Goal: Information Seeking & Learning: Learn about a topic

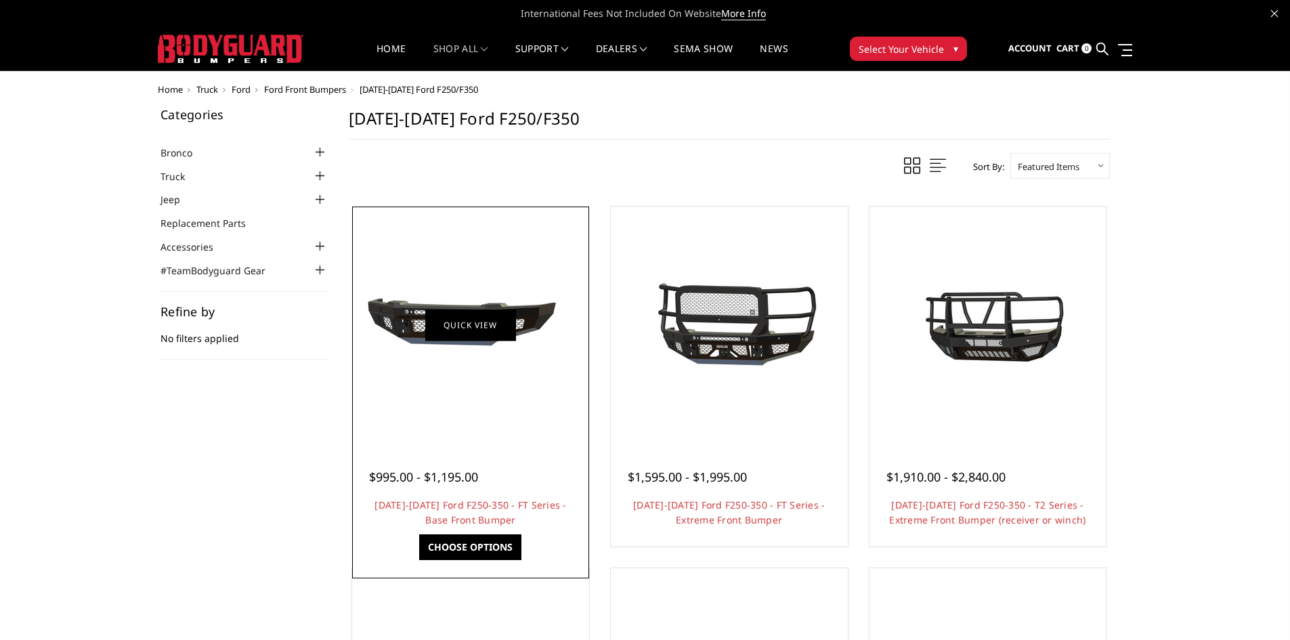
click at [473, 330] on link "Quick view" at bounding box center [470, 325] width 91 height 32
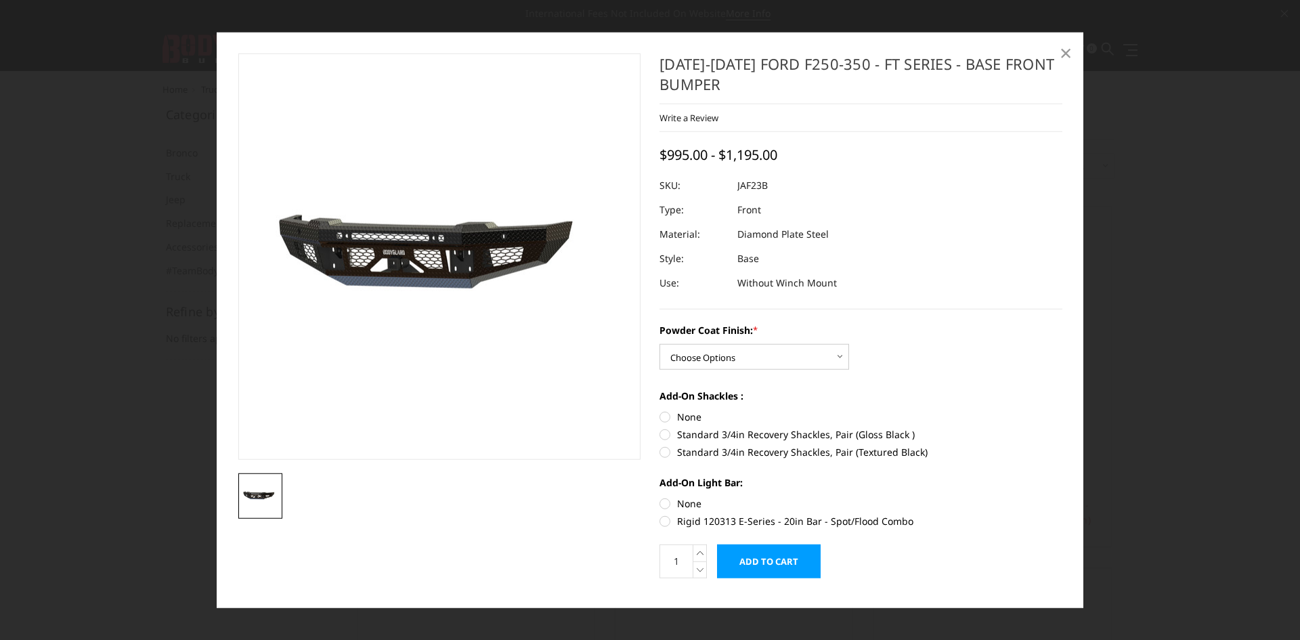
click at [1064, 55] on span "×" at bounding box center [1066, 52] width 12 height 29
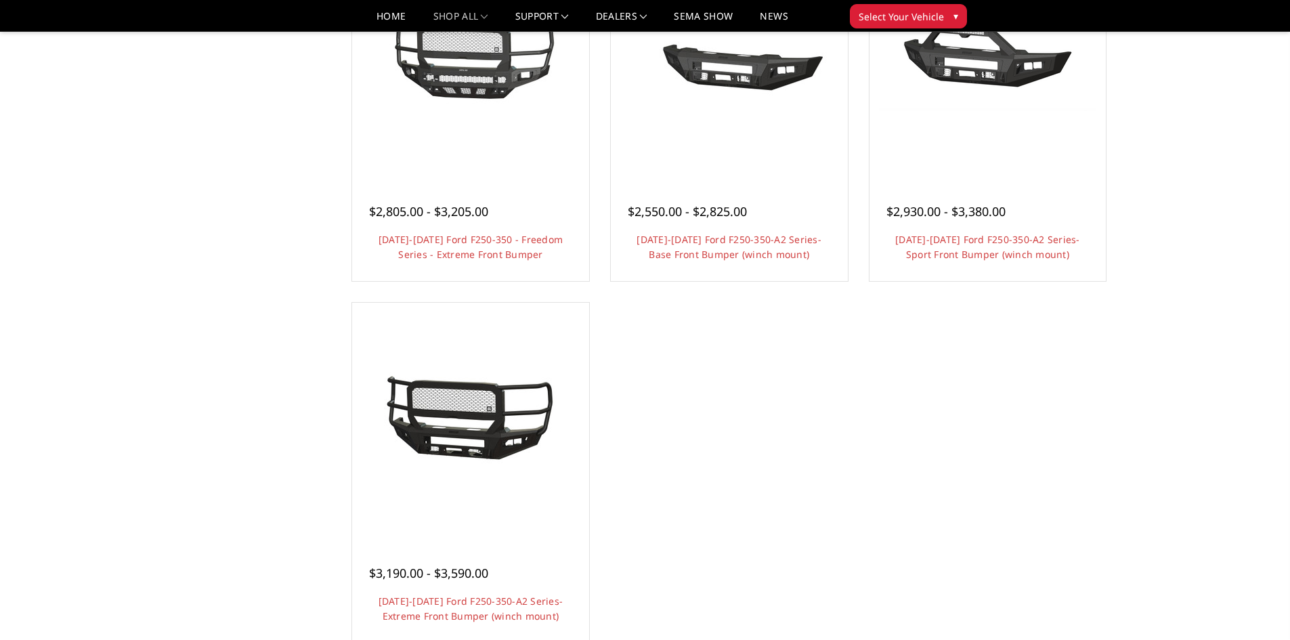
scroll to position [677, 0]
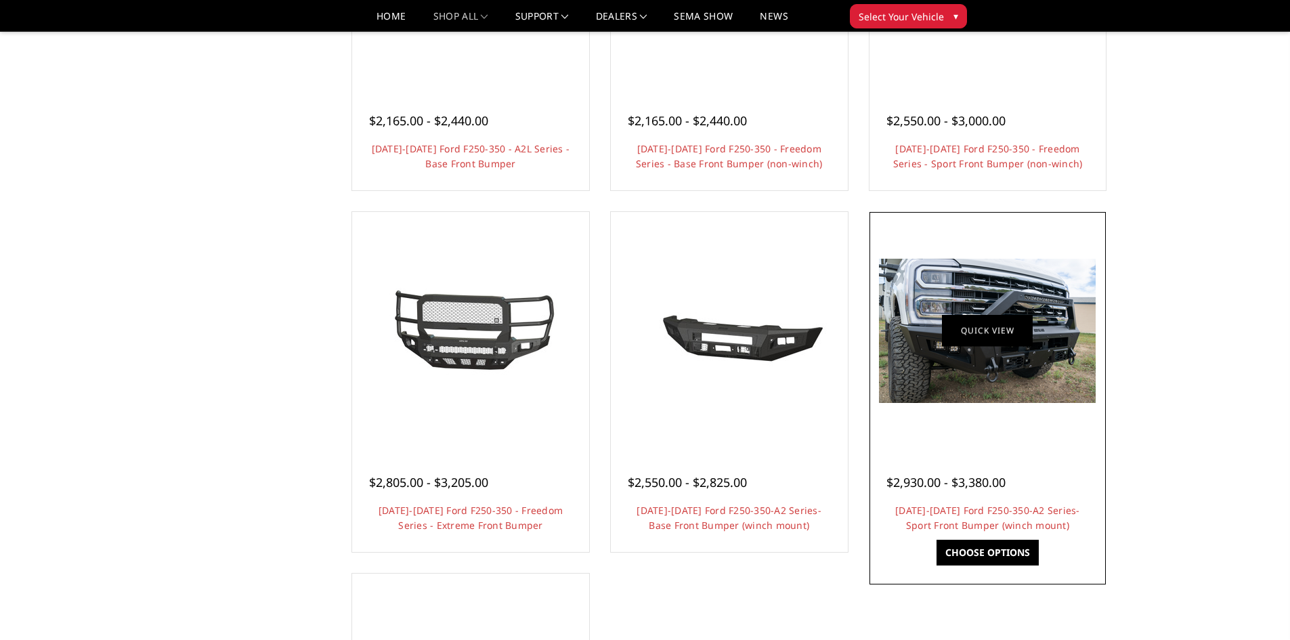
click at [999, 346] on link "Quick view" at bounding box center [987, 331] width 91 height 32
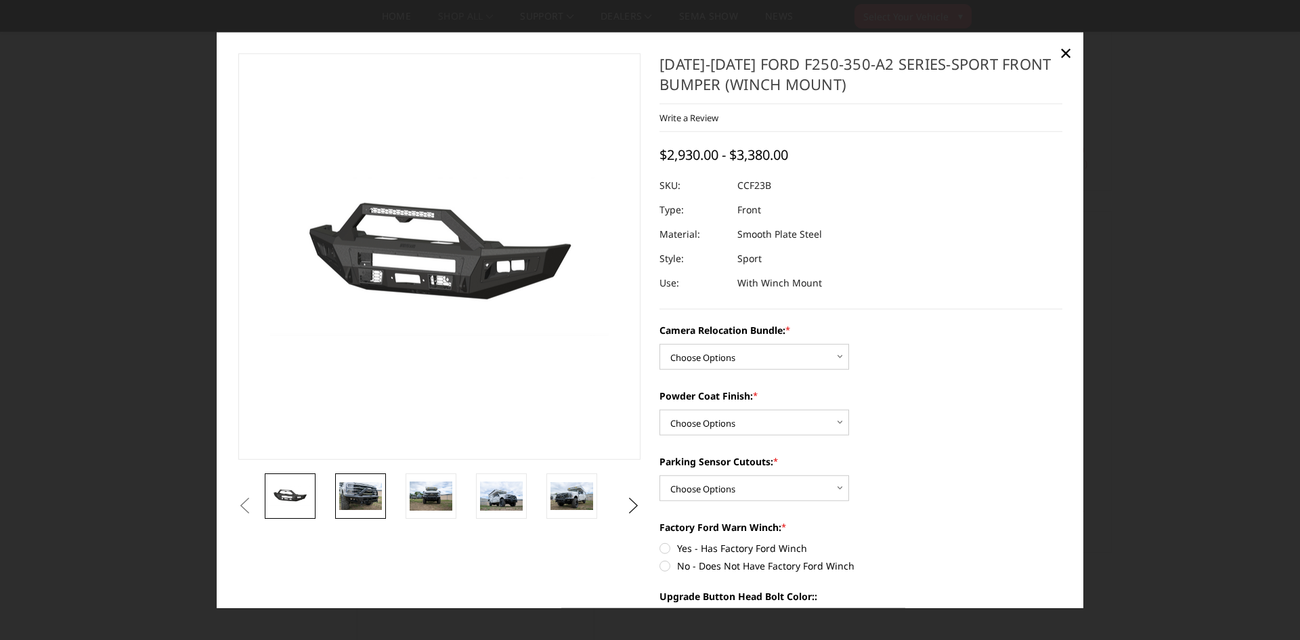
click at [358, 502] on img at bounding box center [360, 495] width 43 height 28
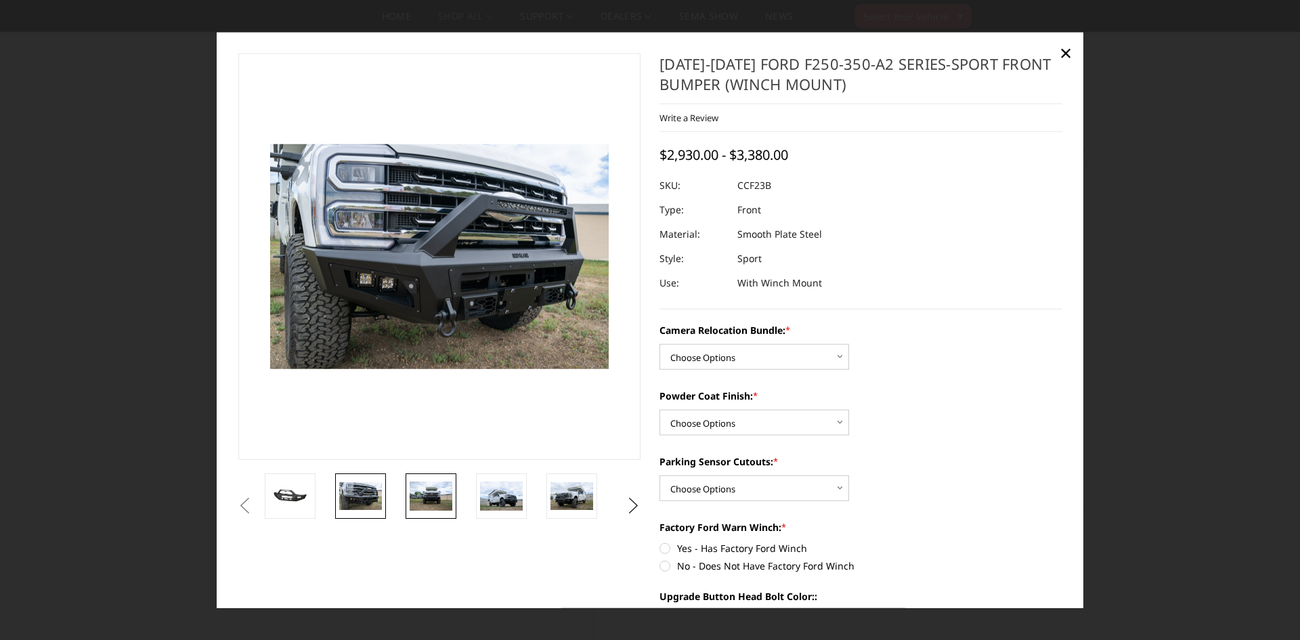
click at [421, 494] on img at bounding box center [431, 495] width 43 height 28
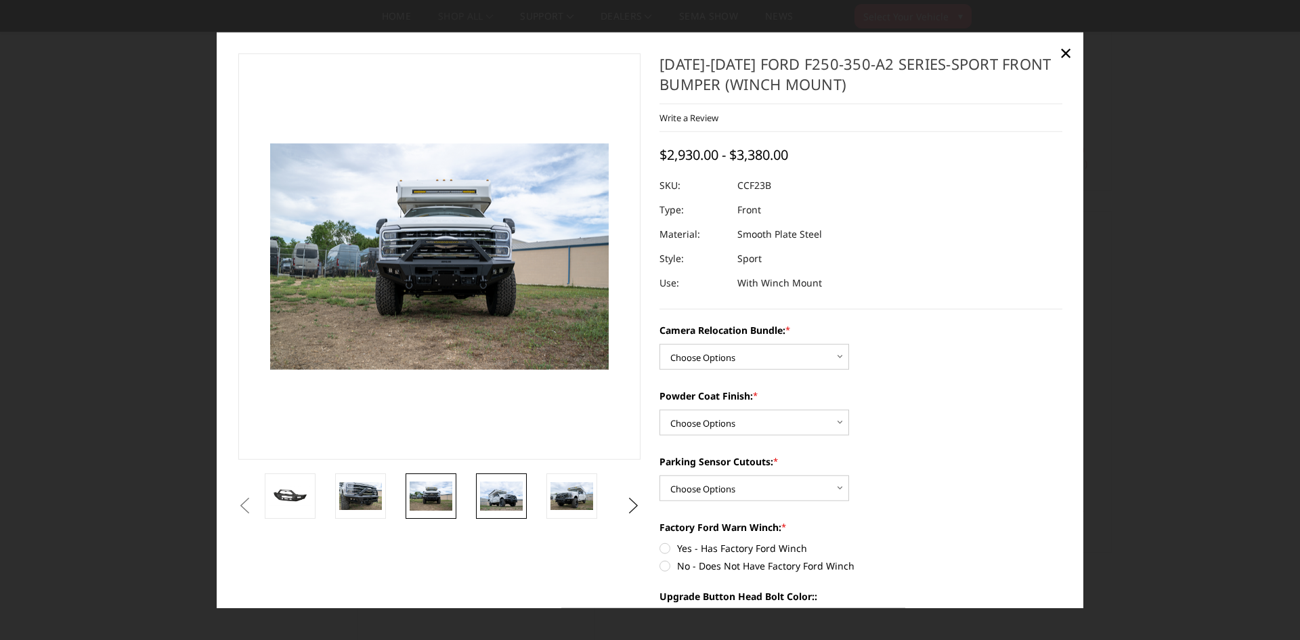
click at [496, 494] on img at bounding box center [501, 495] width 43 height 28
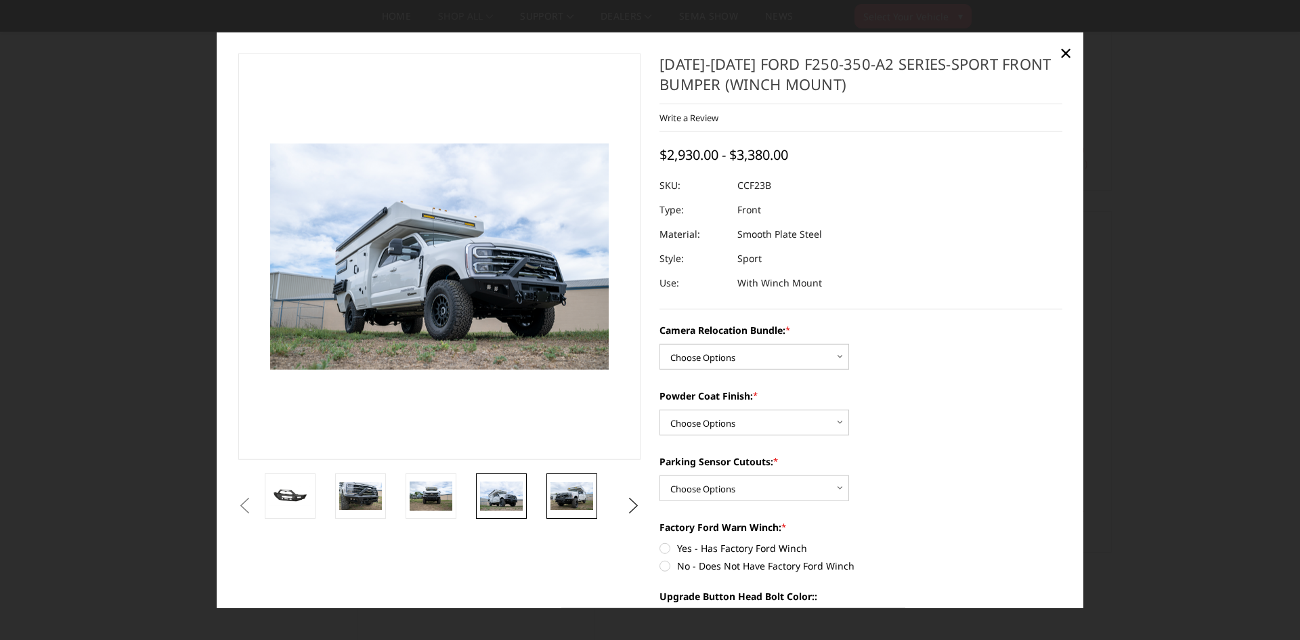
click at [561, 496] on img at bounding box center [571, 495] width 43 height 28
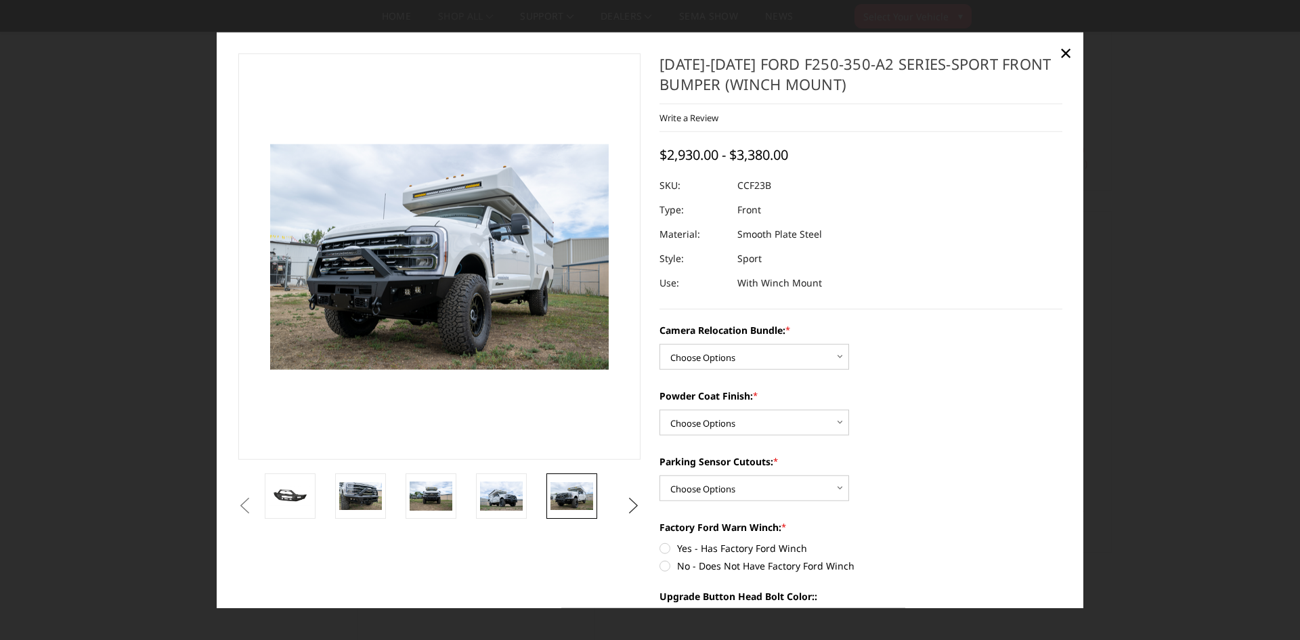
click at [629, 505] on button "Next" at bounding box center [634, 506] width 20 height 20
click at [629, 504] on button "Next" at bounding box center [634, 506] width 20 height 20
click at [625, 505] on button "Next" at bounding box center [634, 506] width 20 height 20
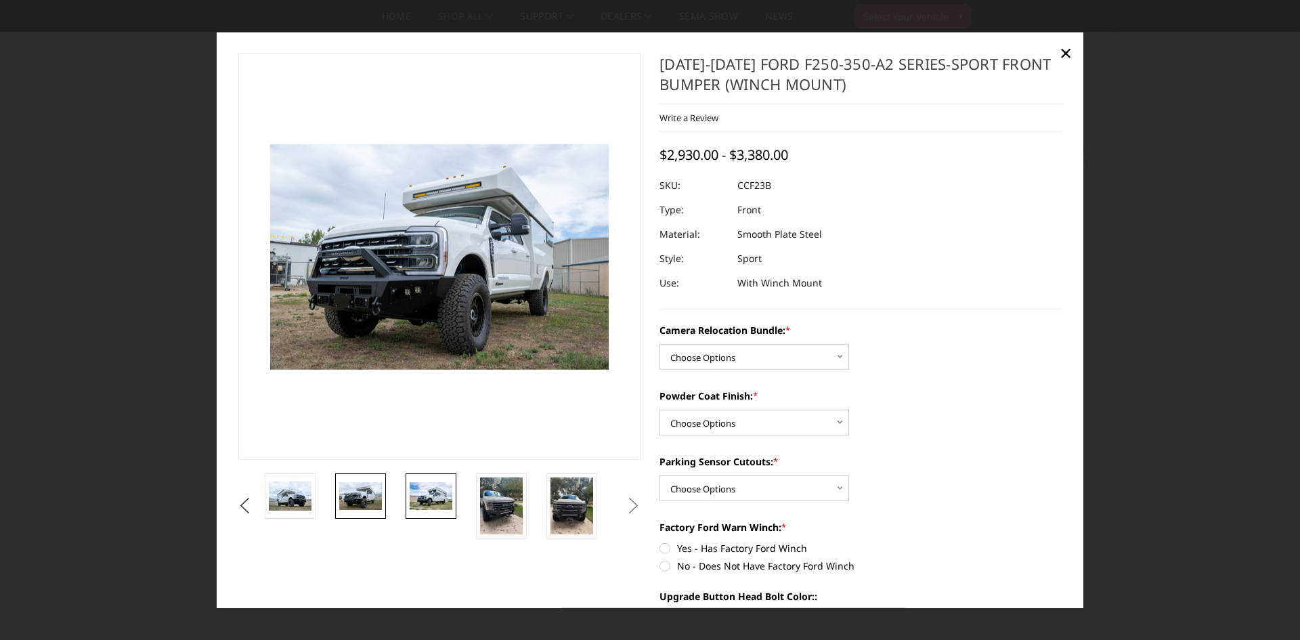
click at [437, 502] on img at bounding box center [431, 495] width 43 height 28
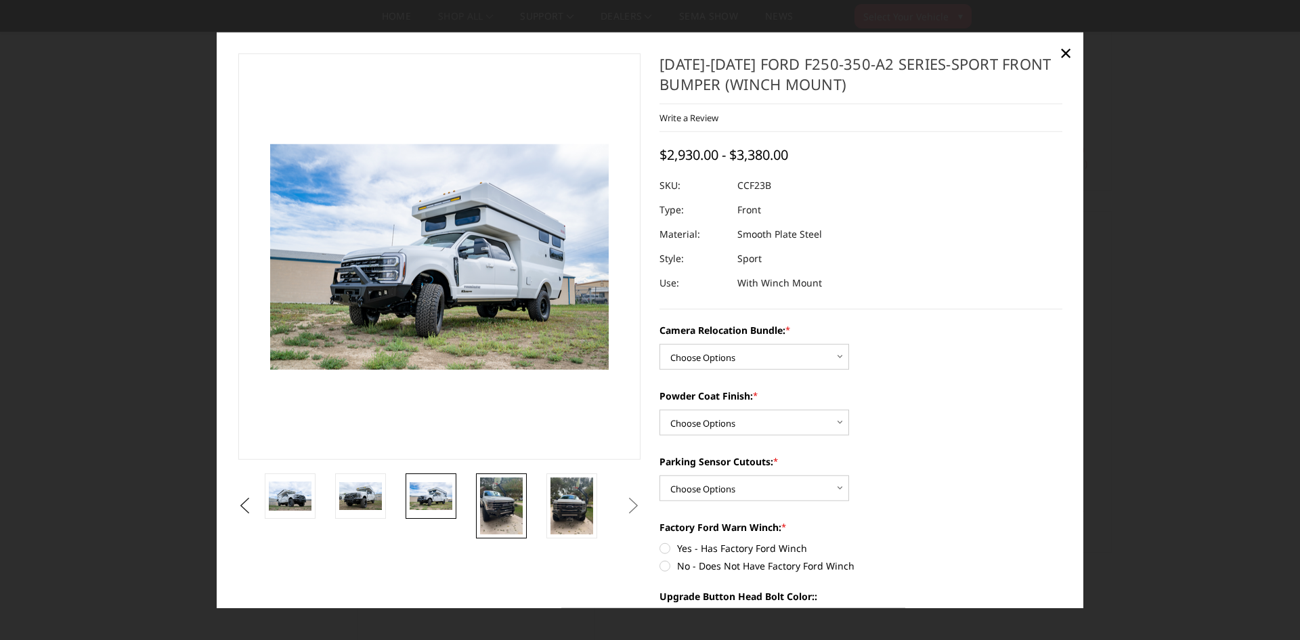
click at [498, 504] on img at bounding box center [501, 505] width 43 height 57
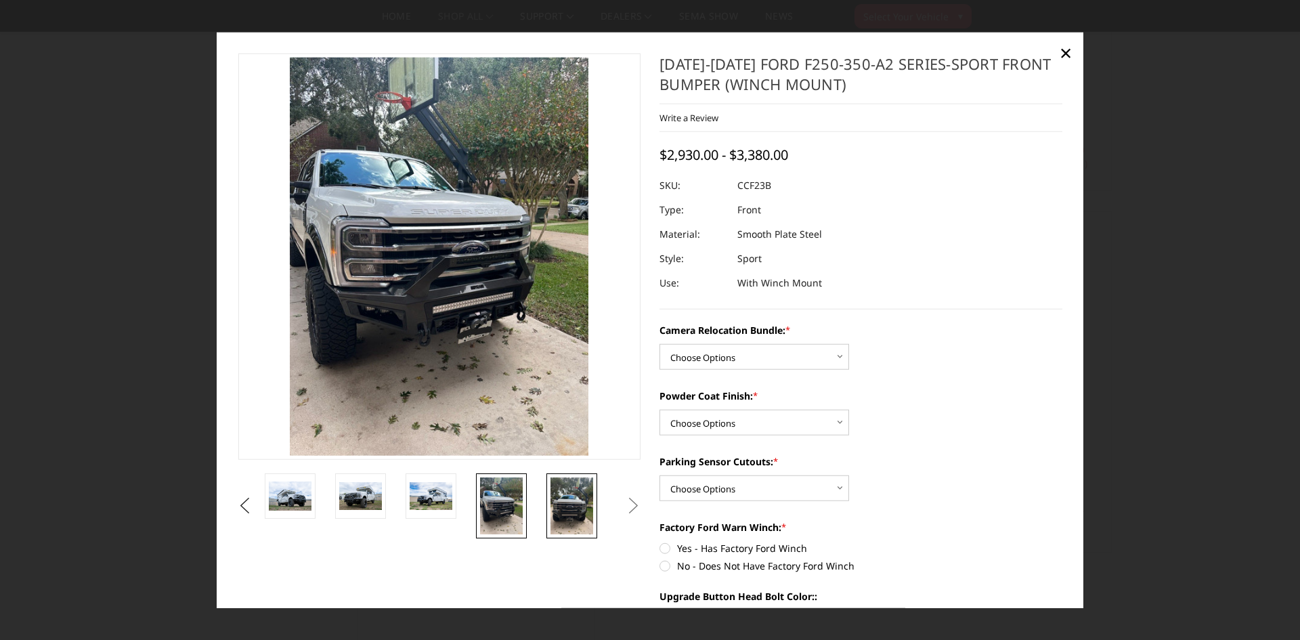
click at [557, 506] on img at bounding box center [571, 505] width 43 height 57
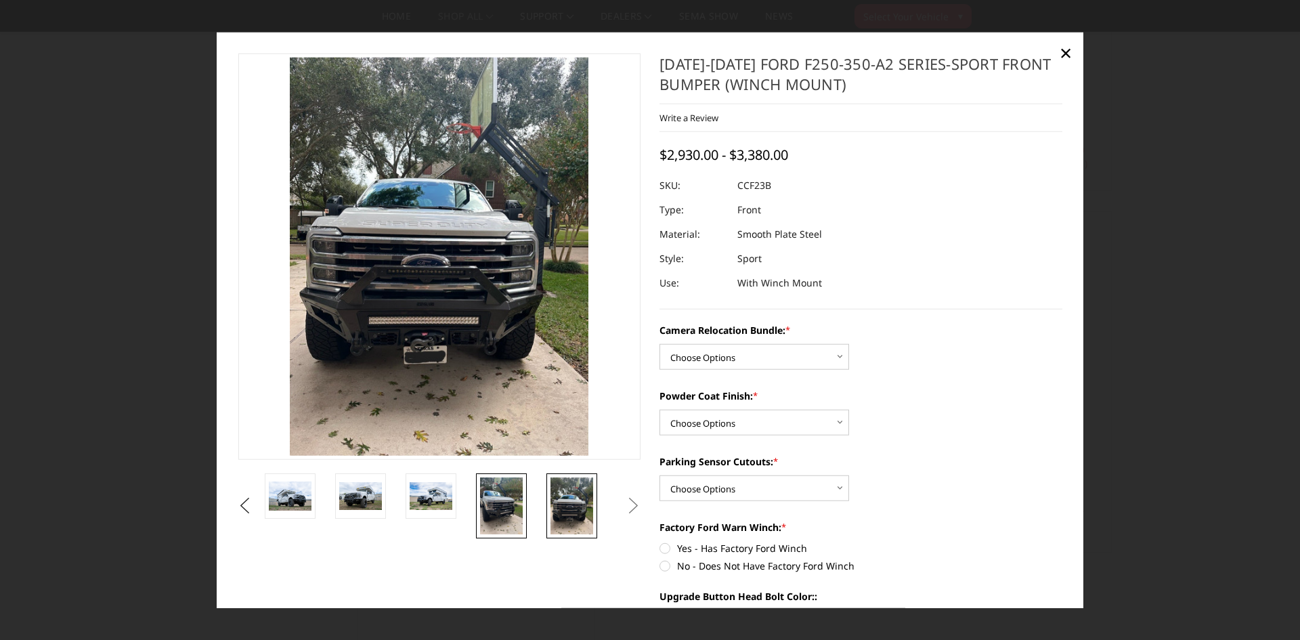
click at [506, 511] on img at bounding box center [501, 505] width 43 height 57
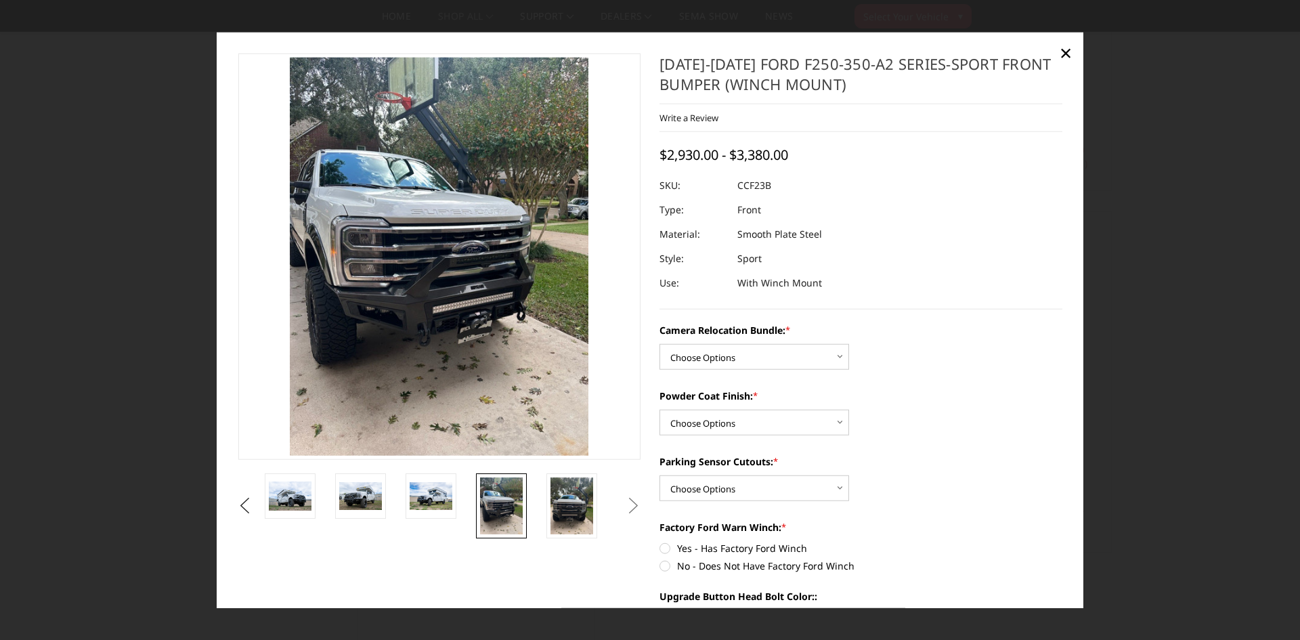
click at [626, 503] on button "Next" at bounding box center [634, 506] width 20 height 20
click at [1066, 54] on span "×" at bounding box center [1066, 52] width 12 height 29
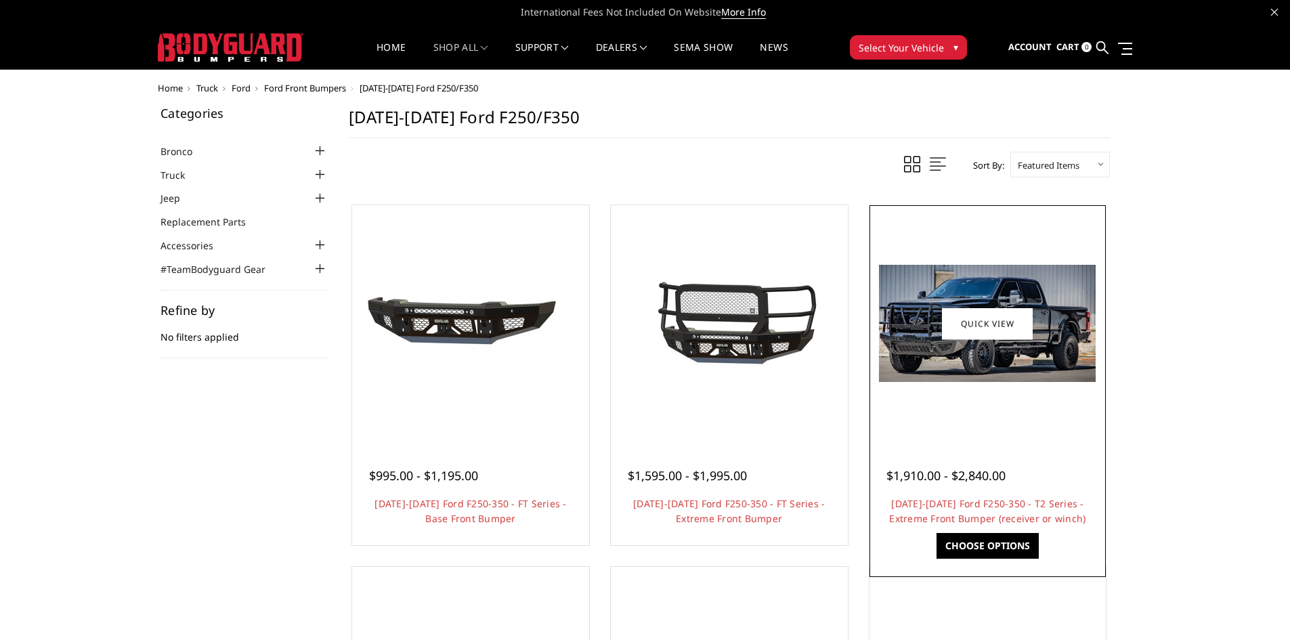
scroll to position [0, 0]
